Goal: Information Seeking & Learning: Learn about a topic

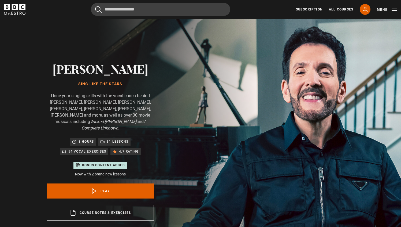
scroll to position [257, 0]
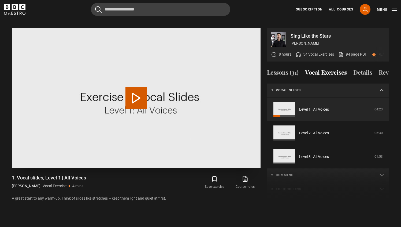
click at [145, 92] on button "Play Video" at bounding box center [135, 97] width 21 height 21
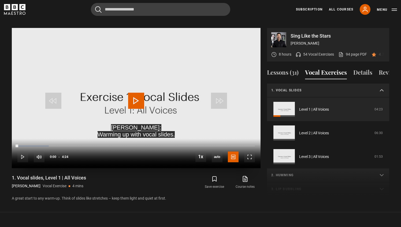
click at [138, 93] on span "Video Player" at bounding box center [136, 101] width 16 height 16
click at [253, 153] on span "Video Player" at bounding box center [249, 156] width 11 height 11
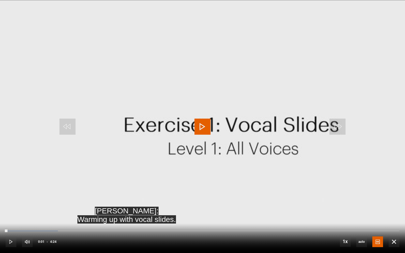
drag, startPoint x: 5, startPoint y: 233, endPoint x: 2, endPoint y: 233, distance: 3.8
click at [2, 226] on div "10s Skip Back 10 seconds Play 10s Skip Forward 10 seconds Loaded : 13.26% 0:00 …" at bounding box center [202, 239] width 405 height 30
click at [8, 226] on span "Video Player" at bounding box center [11, 242] width 11 height 11
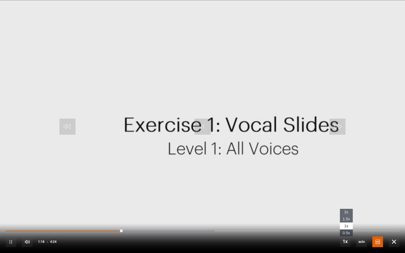
click at [350, 213] on li "2x" at bounding box center [346, 212] width 13 height 7
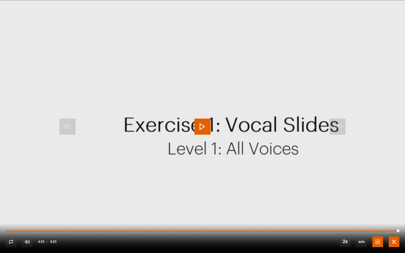
click at [393, 226] on span "Video Player" at bounding box center [394, 242] width 11 height 11
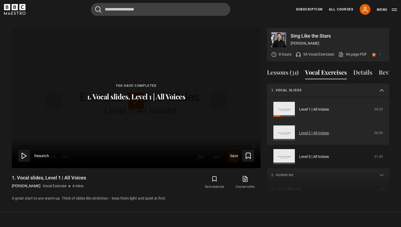
click at [299, 130] on link "Level 2 | All Voices" at bounding box center [314, 133] width 30 height 6
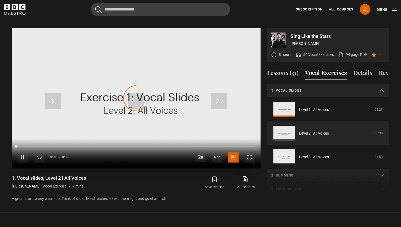
scroll to position [14, 0]
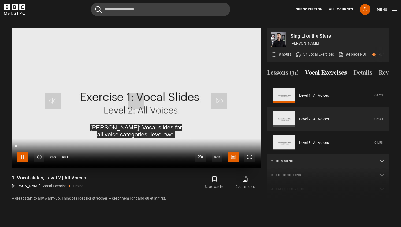
click at [22, 151] on span "Video Player" at bounding box center [22, 156] width 11 height 11
click at [272, 71] on button "Lessons (31)" at bounding box center [283, 73] width 32 height 11
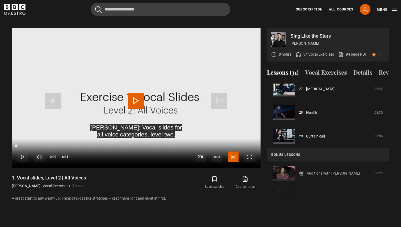
scroll to position [653, 0]
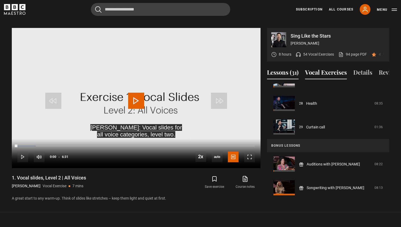
click at [327, 69] on button "Vocal Exercises" at bounding box center [326, 73] width 42 height 11
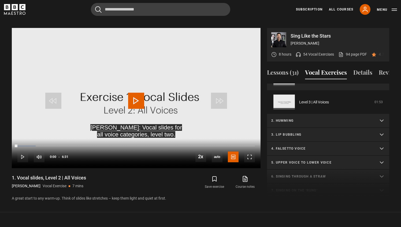
scroll to position [0, 0]
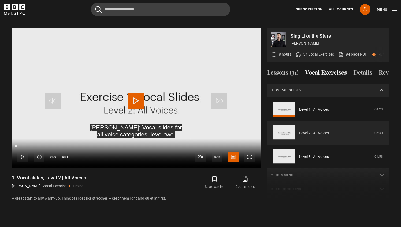
click at [299, 130] on link "Level 2 | All Voices" at bounding box center [314, 133] width 30 height 6
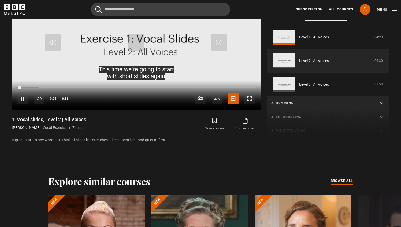
scroll to position [312, 0]
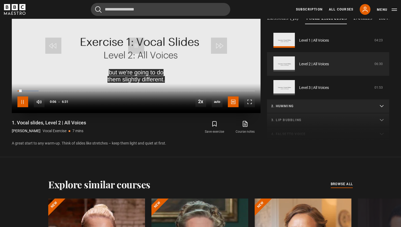
click at [25, 97] on span "Video Player" at bounding box center [22, 101] width 11 height 11
click at [253, 98] on span "Video Player" at bounding box center [249, 101] width 11 height 11
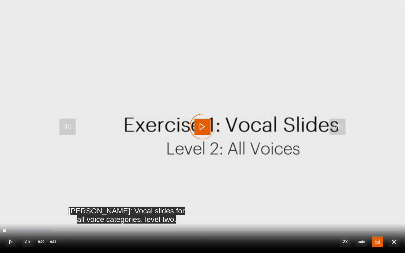
drag, startPoint x: 11, startPoint y: 230, endPoint x: 2, endPoint y: 230, distance: 9.1
click at [2, 226] on div "10s Skip Back 10 seconds Play 10s Skip Forward 10 seconds Loaded : 11.51% 0:03 …" at bounding box center [202, 239] width 405 height 30
click at [7, 226] on span "Video Player" at bounding box center [11, 242] width 11 height 11
click at [7, 226] on div "0:02" at bounding box center [7, 231] width 3 height 2
click at [391, 226] on span "Video Player" at bounding box center [394, 242] width 11 height 11
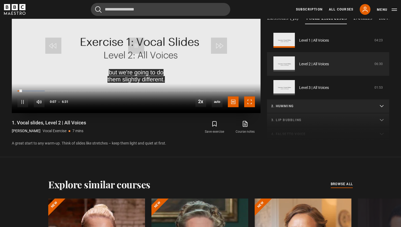
click at [253, 96] on span "Video Player" at bounding box center [249, 101] width 11 height 11
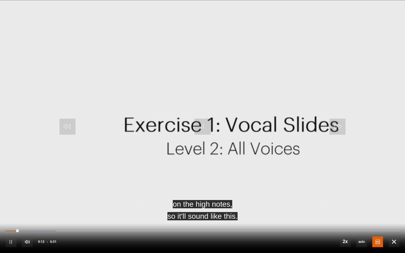
click at [21, 226] on div "10s Skip Back 10 seconds Pause 10s Skip Forward 10 seconds Loaded : 12.79% 0:11…" at bounding box center [202, 239] width 405 height 30
drag, startPoint x: 19, startPoint y: 230, endPoint x: 9, endPoint y: 230, distance: 9.9
click at [12, 226] on div "10s Skip Back 10 seconds Pause 10s Skip Forward 10 seconds Loaded : 12.79% 0:11…" at bounding box center [202, 239] width 405 height 30
click at [9, 226] on div "10s Skip Back 10 seconds Pause 10s Skip Forward 10 seconds Loaded : 12.79% 0:11…" at bounding box center [202, 239] width 405 height 30
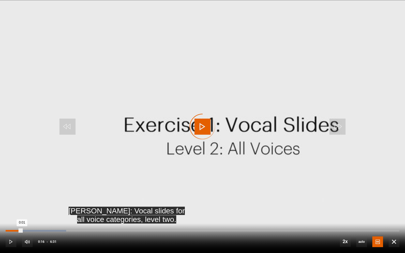
drag, startPoint x: 22, startPoint y: 231, endPoint x: 6, endPoint y: 231, distance: 15.6
click at [6, 226] on div "Loaded : 15.35% 0:01 0:01" at bounding box center [203, 231] width 394 height 2
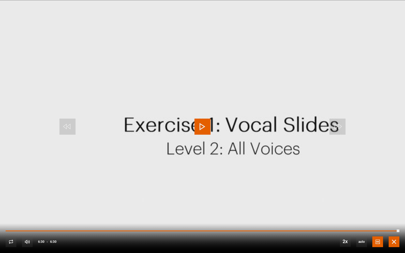
click at [396, 226] on span "Video Player" at bounding box center [394, 242] width 11 height 11
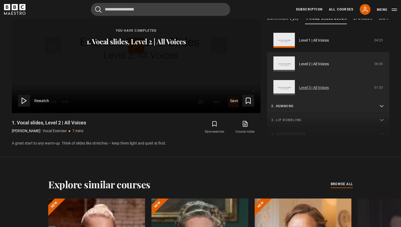
click at [299, 85] on link "Level 3 | All Voices" at bounding box center [314, 88] width 30 height 6
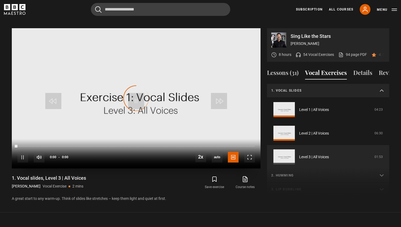
scroll to position [38, 0]
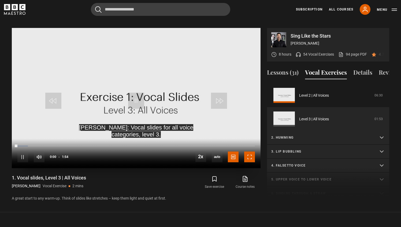
click at [247, 154] on span "Video Player" at bounding box center [249, 156] width 11 height 11
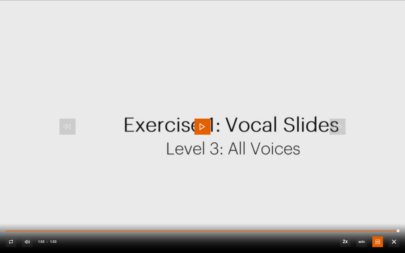
click at [400, 226] on div "10s Skip Back 10 seconds Play 10s Skip Forward 10 seconds Loaded : 100.00% 0:00…" at bounding box center [202, 239] width 405 height 30
click at [397, 226] on span "Video Player" at bounding box center [394, 242] width 11 height 11
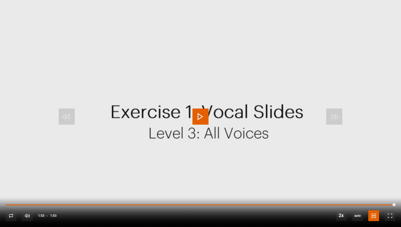
scroll to position [0, 0]
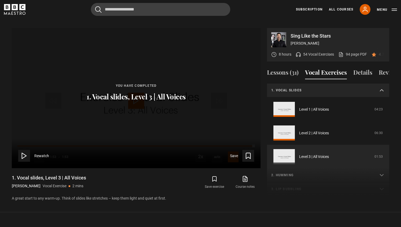
click at [330, 88] on p "1. Vocal slides" at bounding box center [321, 90] width 101 height 5
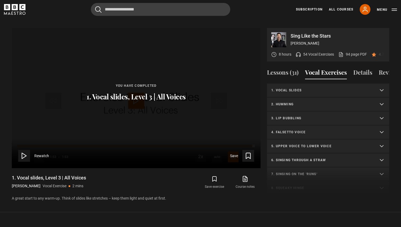
click at [313, 100] on summary "2. Humming" at bounding box center [328, 104] width 122 height 14
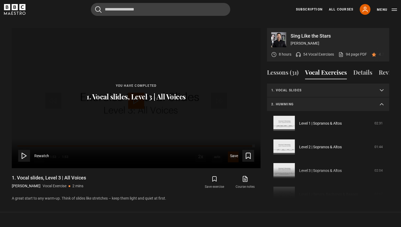
click at [323, 87] on summary "1. Vocal slides" at bounding box center [328, 90] width 122 height 14
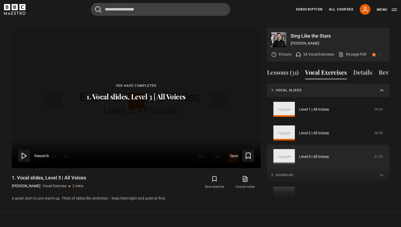
click at [323, 87] on summary "1. Vocal slides" at bounding box center [328, 90] width 122 height 14
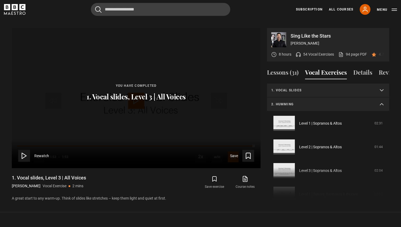
click at [338, 88] on p "1. Vocal slides" at bounding box center [321, 90] width 101 height 5
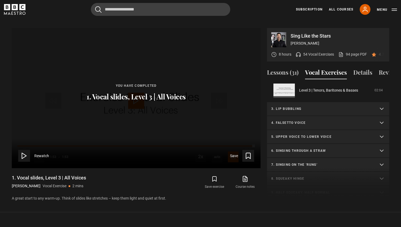
scroll to position [223, 0]
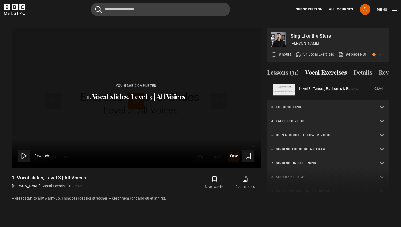
click at [350, 105] on p "3. Lip bubbling" at bounding box center [321, 107] width 101 height 5
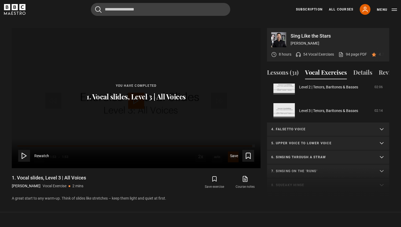
scroll to position [358, 0]
click at [329, 125] on p "4. Falsetto voice" at bounding box center [321, 127] width 101 height 5
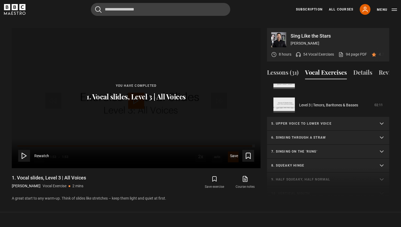
scroll to position [520, 0]
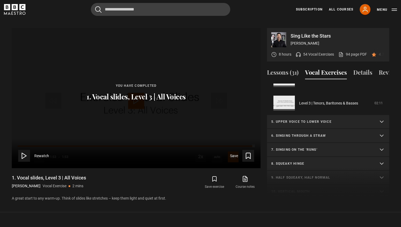
click at [322, 119] on p "5. Upper voice to lower voice" at bounding box center [321, 121] width 101 height 5
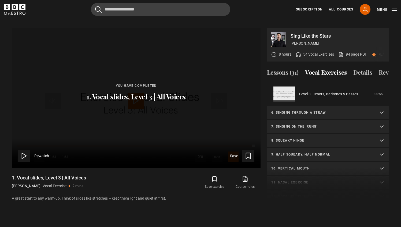
scroll to position [689, 0]
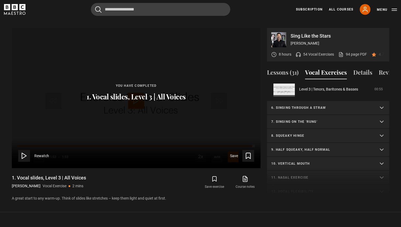
click at [320, 105] on p "6. Singing through a straw" at bounding box center [321, 107] width 101 height 5
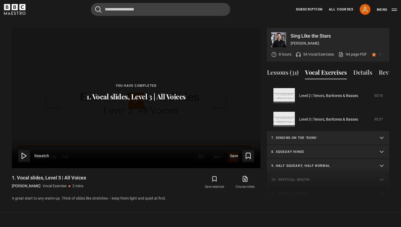
scroll to position [825, 0]
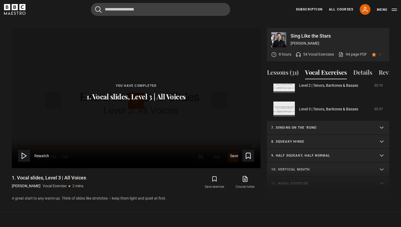
click at [319, 125] on p "7. Singing on the 'rung'" at bounding box center [321, 127] width 101 height 5
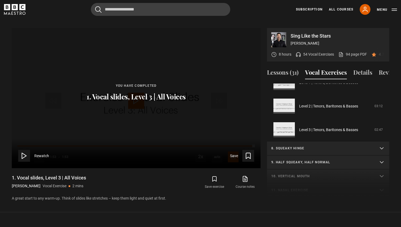
scroll to position [975, 0]
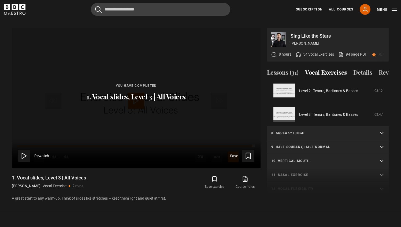
click at [307, 126] on summary "8. Squeaky hinge" at bounding box center [328, 133] width 122 height 14
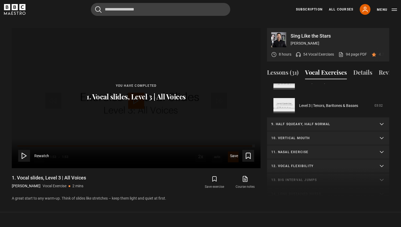
scroll to position [1142, 0]
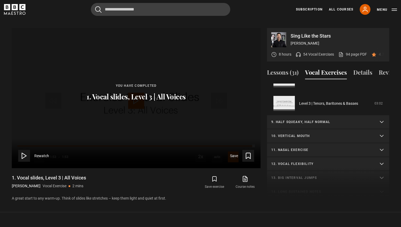
click at [306, 119] on p "9. Half squeaky, half normal" at bounding box center [321, 121] width 101 height 5
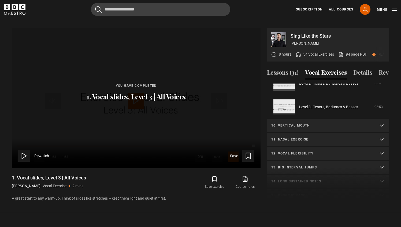
scroll to position [1297, 0]
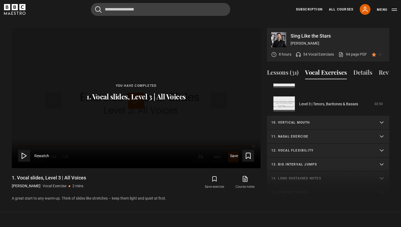
click at [308, 120] on p "10. Vertical mouth" at bounding box center [321, 122] width 101 height 5
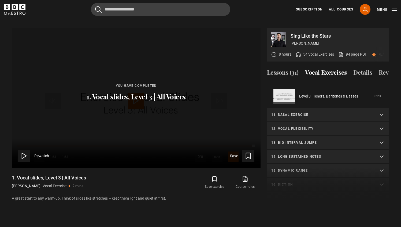
scroll to position [1460, 0]
click at [313, 112] on p "11. Nasal exercise" at bounding box center [321, 114] width 101 height 5
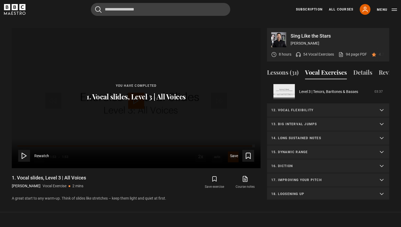
scroll to position [1622, 0]
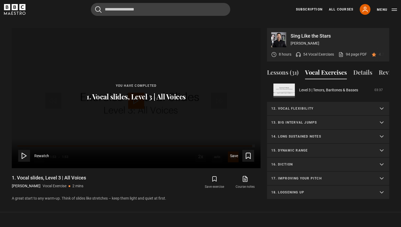
click at [319, 106] on p "12. Vocal flexibility" at bounding box center [321, 108] width 101 height 5
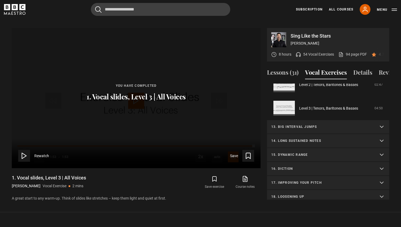
scroll to position [1763, 0]
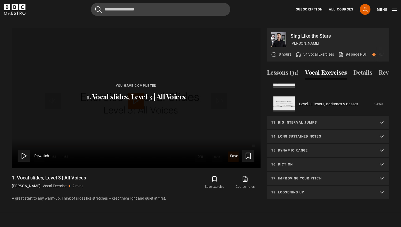
click at [325, 120] on p "13. Big interval jumps" at bounding box center [321, 122] width 101 height 5
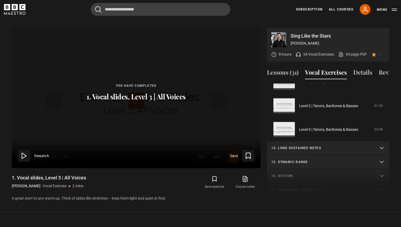
scroll to position [1905, 0]
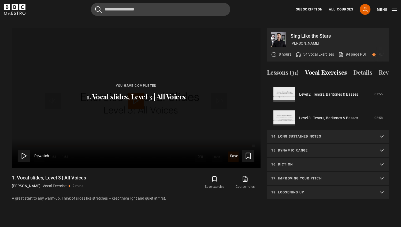
click at [320, 134] on p "14. Long sustained notes" at bounding box center [321, 136] width 101 height 5
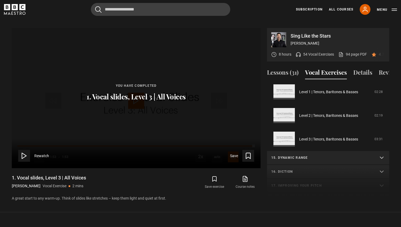
scroll to position [2046, 0]
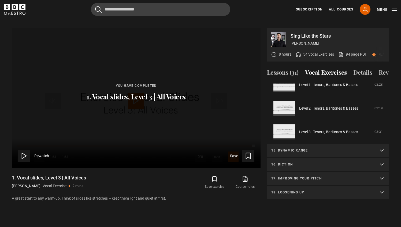
click at [335, 148] on p "15. Dynamic range" at bounding box center [321, 150] width 101 height 5
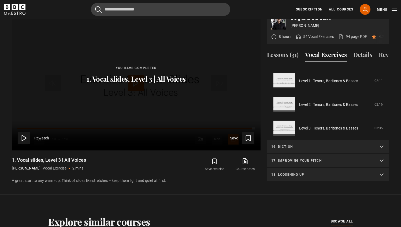
scroll to position [290, 0]
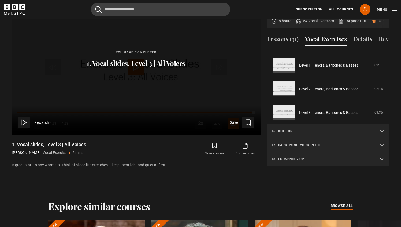
click at [325, 128] on p "16. Diction" at bounding box center [321, 130] width 101 height 5
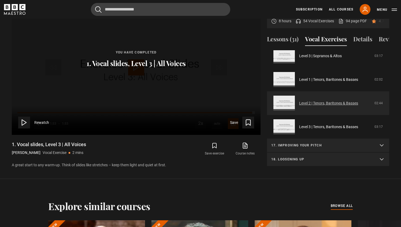
scroll to position [2329, 0]
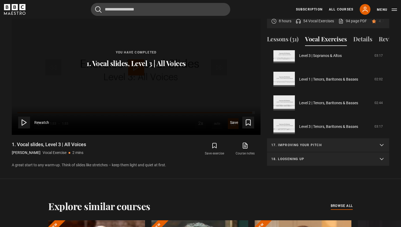
click at [341, 142] on p "17. Improving your pitch" at bounding box center [321, 144] width 101 height 5
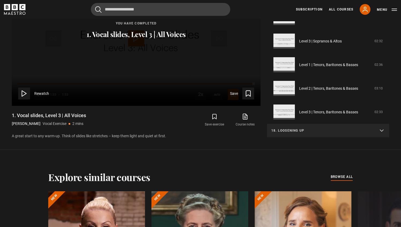
scroll to position [2471, 0]
click at [337, 128] on summary "18. Loosening up" at bounding box center [328, 130] width 122 height 14
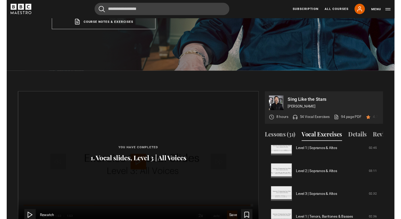
scroll to position [2439, 0]
